Goal: Information Seeking & Learning: Stay updated

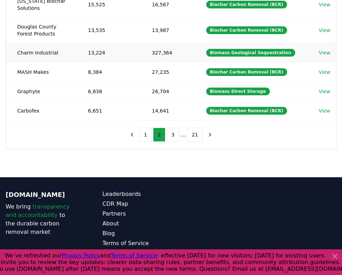
scroll to position [219, 0]
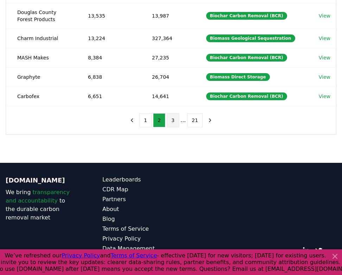
click at [175, 124] on button "3" at bounding box center [173, 120] width 12 height 14
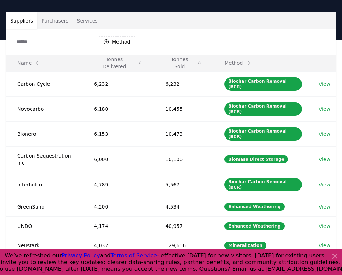
scroll to position [0, 0]
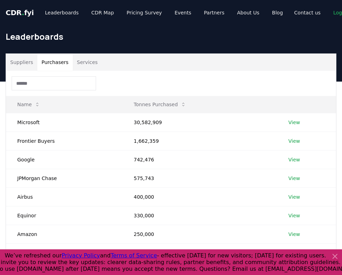
click at [55, 65] on button "Purchasers" at bounding box center [55, 62] width 36 height 17
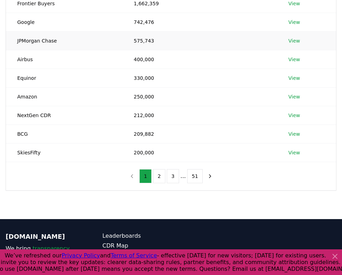
scroll to position [194, 0]
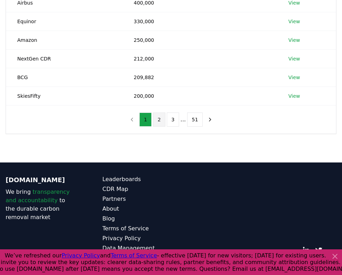
click at [160, 123] on button "2" at bounding box center [159, 120] width 12 height 14
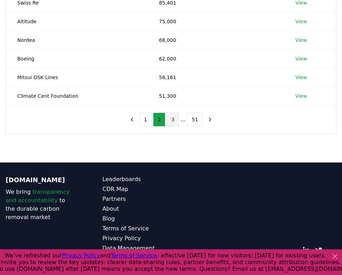
click at [173, 125] on button "3" at bounding box center [173, 120] width 12 height 14
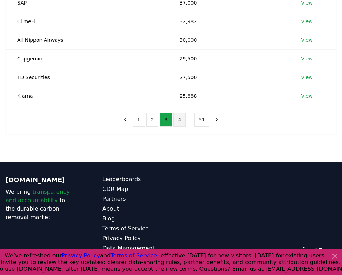
click at [183, 122] on button "4" at bounding box center [180, 120] width 12 height 14
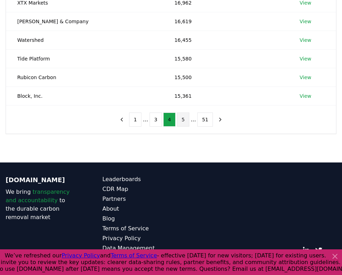
click at [187, 122] on button "5" at bounding box center [183, 120] width 12 height 14
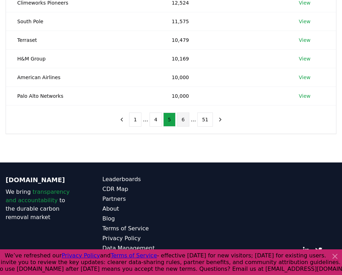
click at [186, 121] on button "6" at bounding box center [183, 120] width 12 height 14
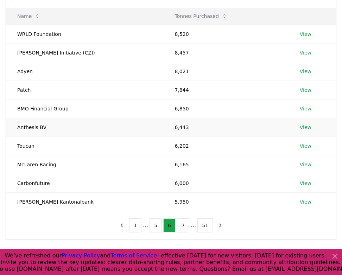
scroll to position [90, 0]
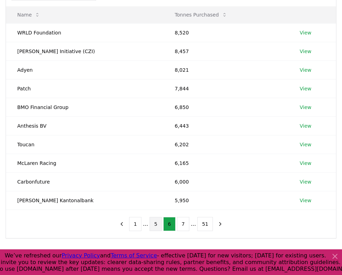
click at [154, 226] on button "5" at bounding box center [156, 224] width 12 height 14
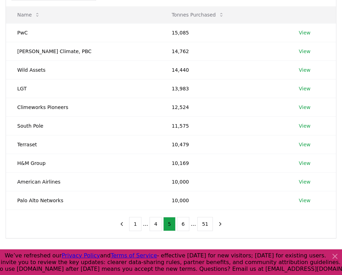
click at [176, 226] on ul "1 ... 4 5 6 ... 51" at bounding box center [171, 224] width 84 height 14
click at [180, 226] on button "6" at bounding box center [183, 224] width 12 height 14
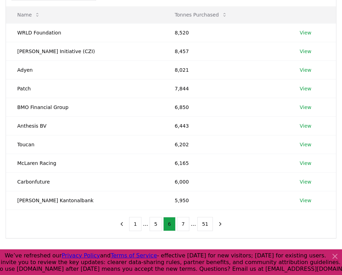
click at [180, 226] on button "7" at bounding box center [183, 224] width 12 height 14
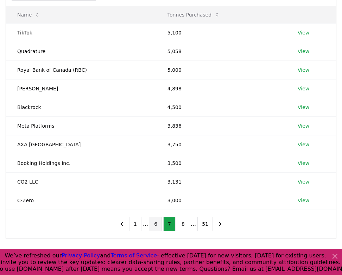
click at [156, 229] on button "6" at bounding box center [156, 224] width 12 height 14
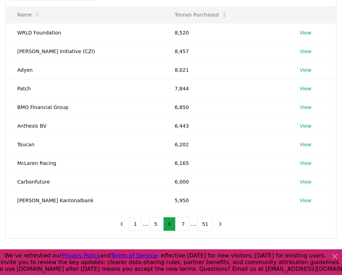
click at [156, 229] on button "5" at bounding box center [156, 224] width 12 height 14
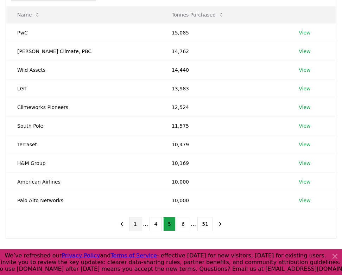
click at [138, 225] on button "1" at bounding box center [135, 224] width 12 height 14
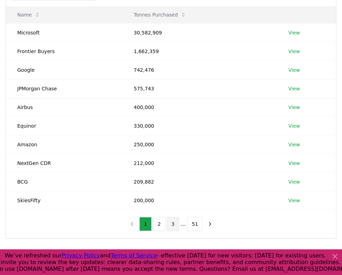
click at [169, 227] on button "3" at bounding box center [173, 224] width 12 height 14
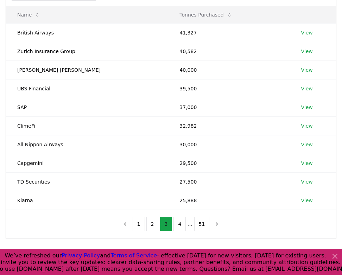
click at [169, 226] on button "3" at bounding box center [166, 224] width 12 height 14
click at [174, 226] on button "4" at bounding box center [180, 224] width 12 height 14
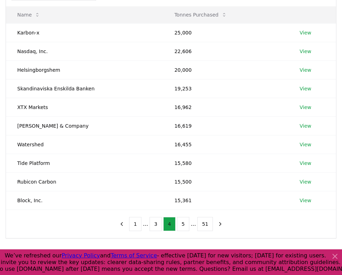
click at [174, 226] on button "4" at bounding box center [169, 224] width 12 height 14
click at [178, 226] on button "5" at bounding box center [183, 224] width 12 height 14
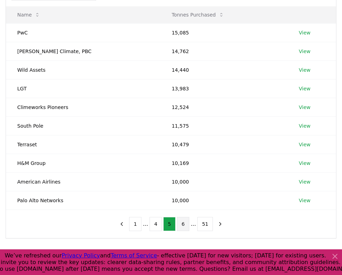
click at [184, 223] on button "6" at bounding box center [183, 224] width 12 height 14
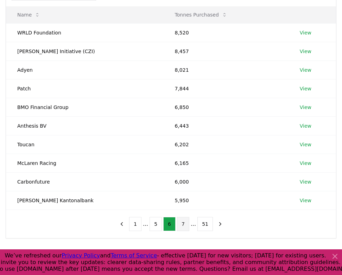
click at [183, 224] on button "7" at bounding box center [183, 224] width 12 height 14
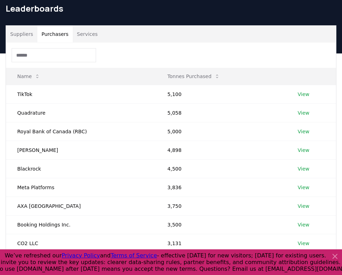
scroll to position [29, 0]
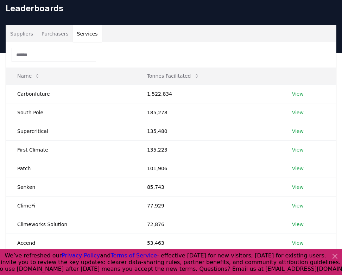
click at [89, 36] on button "Services" at bounding box center [87, 33] width 29 height 17
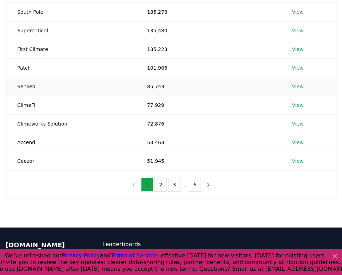
scroll to position [148, 0]
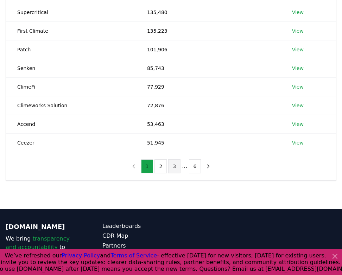
click at [178, 170] on button "3" at bounding box center [174, 167] width 12 height 14
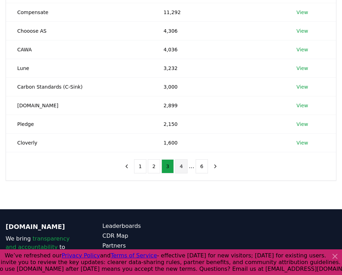
click at [178, 170] on button "4" at bounding box center [181, 167] width 12 height 14
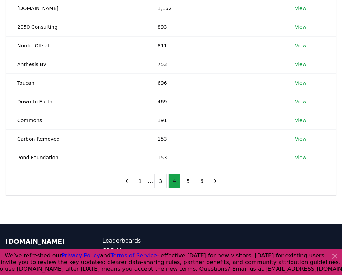
scroll to position [132, 0]
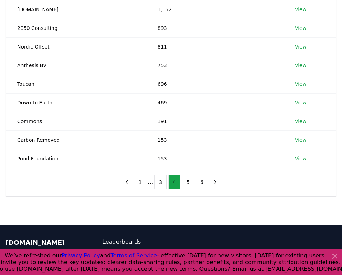
click at [153, 188] on ul "1 ... 3 4 5 6" at bounding box center [171, 182] width 74 height 14
click at [156, 183] on button "3" at bounding box center [161, 182] width 12 height 14
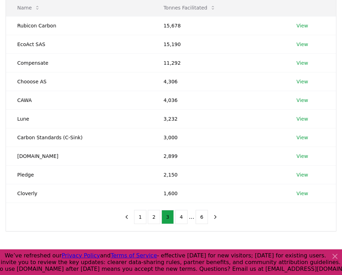
scroll to position [98, 0]
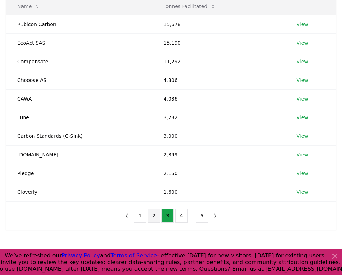
click at [154, 218] on button "2" at bounding box center [154, 216] width 12 height 14
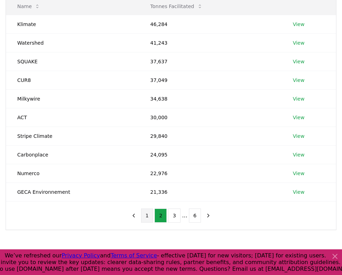
click at [145, 217] on button "1" at bounding box center [147, 216] width 12 height 14
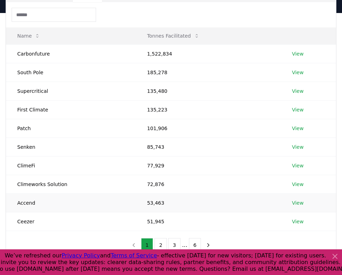
scroll to position [0, 0]
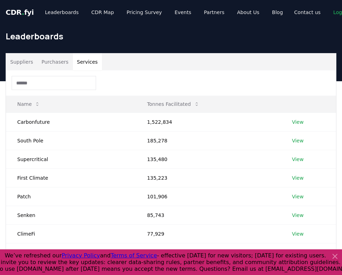
click at [58, 69] on button "Purchasers" at bounding box center [55, 62] width 36 height 17
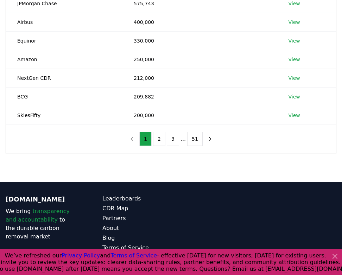
scroll to position [194, 0]
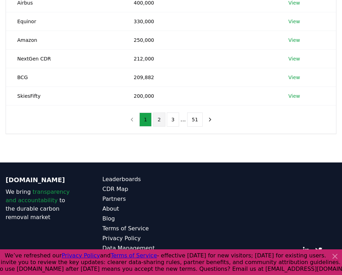
click at [163, 118] on button "2" at bounding box center [159, 120] width 12 height 14
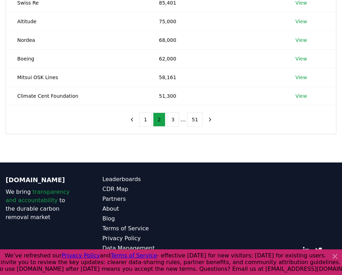
click at [182, 119] on li "..." at bounding box center [183, 119] width 5 height 8
click at [173, 121] on button "3" at bounding box center [173, 120] width 12 height 14
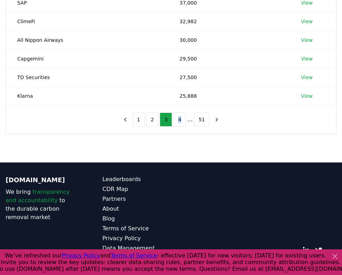
click at [173, 121] on ul "1 2 3 4 ... 51" at bounding box center [171, 120] width 77 height 14
click at [178, 121] on button "4" at bounding box center [180, 120] width 12 height 14
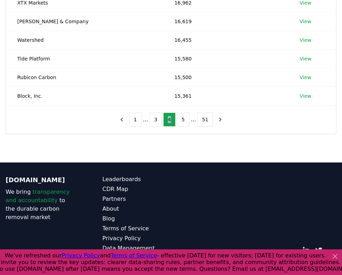
click at [178, 121] on button "5" at bounding box center [183, 120] width 12 height 14
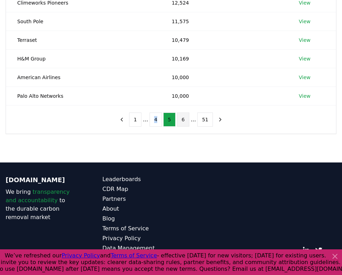
click at [181, 121] on button "6" at bounding box center [183, 120] width 12 height 14
click at [184, 121] on button "7" at bounding box center [183, 120] width 12 height 14
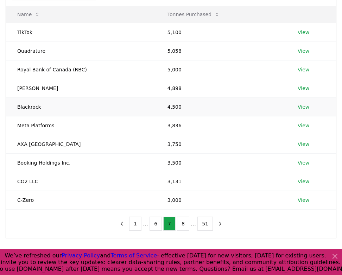
scroll to position [85, 0]
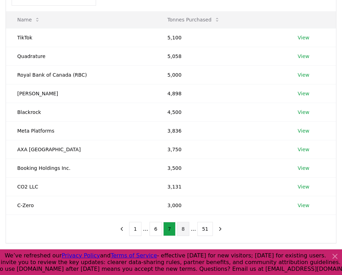
click at [183, 231] on button "8" at bounding box center [183, 229] width 12 height 14
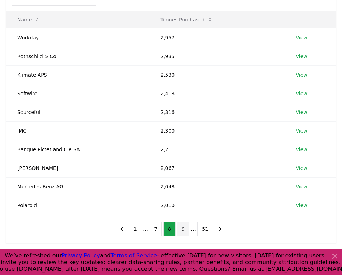
click at [180, 231] on button "9" at bounding box center [183, 229] width 12 height 14
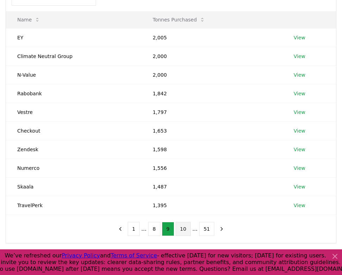
click at [182, 229] on button "10" at bounding box center [183, 229] width 15 height 14
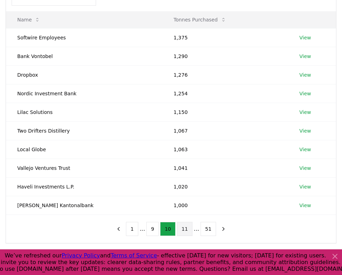
click at [182, 230] on button "11" at bounding box center [184, 229] width 15 height 14
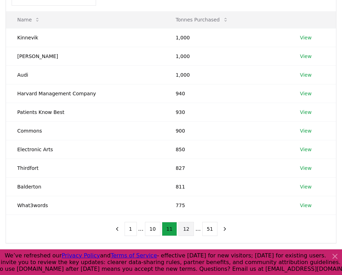
click at [182, 230] on button "12" at bounding box center [186, 229] width 15 height 14
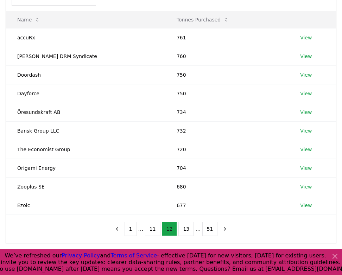
click at [182, 230] on button "13" at bounding box center [186, 229] width 15 height 14
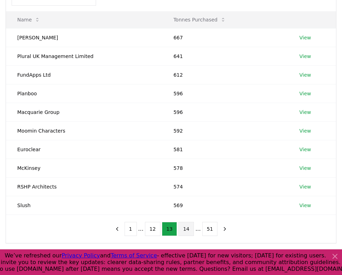
click at [185, 230] on button "14" at bounding box center [186, 229] width 15 height 14
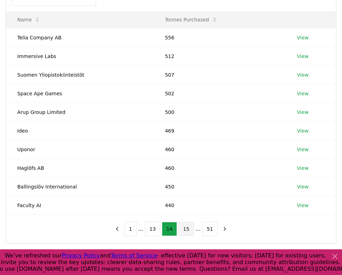
click at [185, 230] on button "15" at bounding box center [186, 229] width 15 height 14
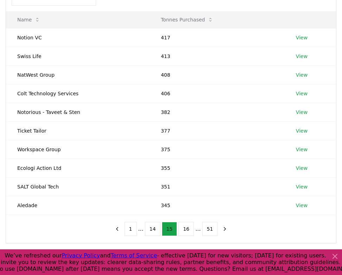
click at [185, 230] on button "16" at bounding box center [186, 229] width 15 height 14
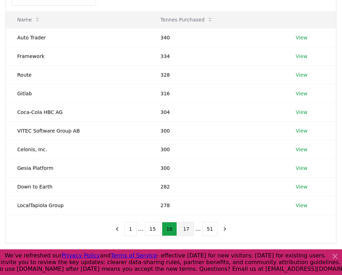
click at [185, 230] on button "17" at bounding box center [186, 229] width 15 height 14
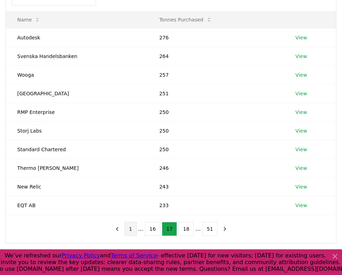
click at [135, 226] on button "1" at bounding box center [131, 229] width 12 height 14
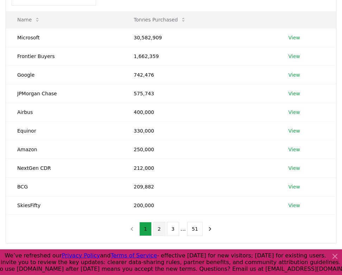
click at [161, 230] on button "2" at bounding box center [159, 229] width 12 height 14
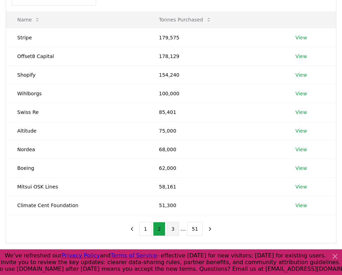
click at [173, 229] on button "3" at bounding box center [173, 229] width 12 height 14
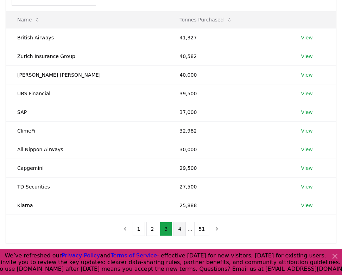
click at [177, 231] on button "4" at bounding box center [180, 229] width 12 height 14
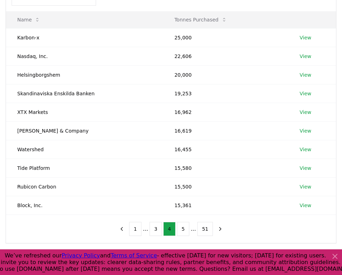
click at [189, 230] on ul "1 ... 3 4 5 ... 51" at bounding box center [171, 229] width 84 height 14
click at [187, 230] on button "5" at bounding box center [183, 229] width 12 height 14
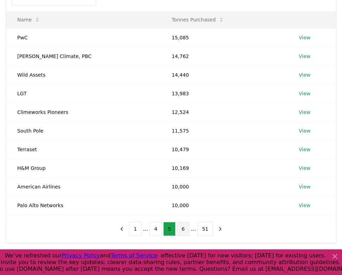
click at [178, 231] on button "6" at bounding box center [183, 229] width 12 height 14
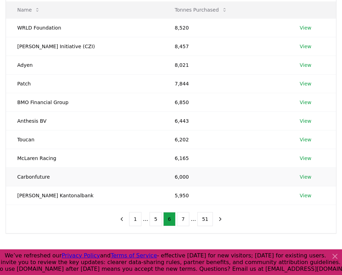
scroll to position [98, 0]
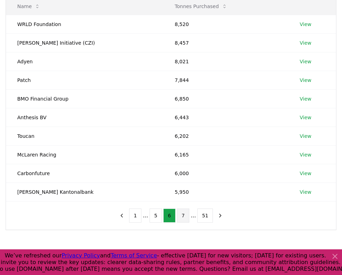
click at [181, 215] on button "7" at bounding box center [183, 216] width 12 height 14
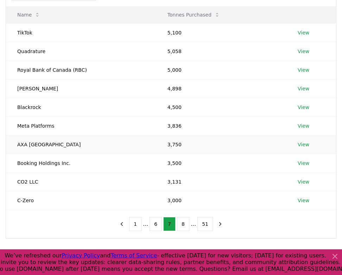
scroll to position [95, 0]
